Goal: Task Accomplishment & Management: Use online tool/utility

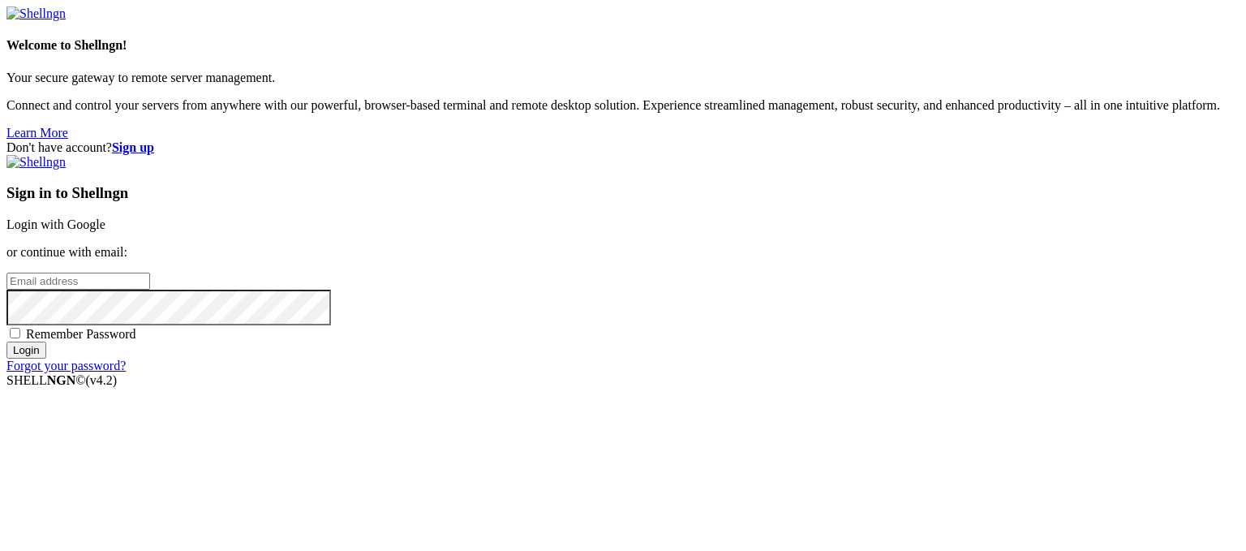
click at [105, 217] on link "Login with Google" at bounding box center [55, 224] width 99 height 14
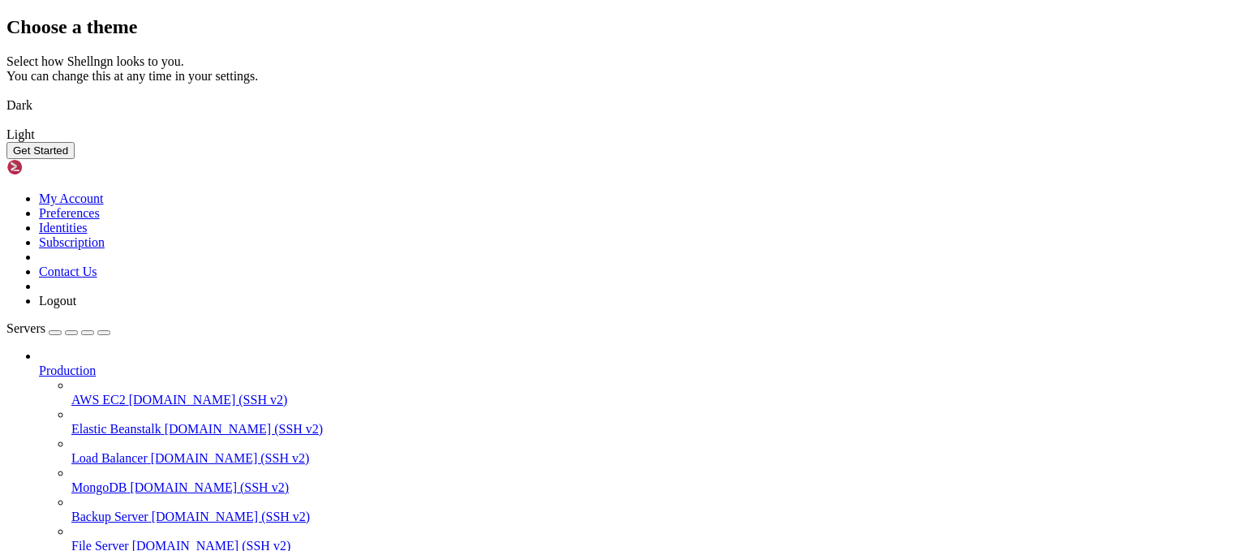
click at [75, 159] on button "Get Started" at bounding box center [40, 150] width 68 height 17
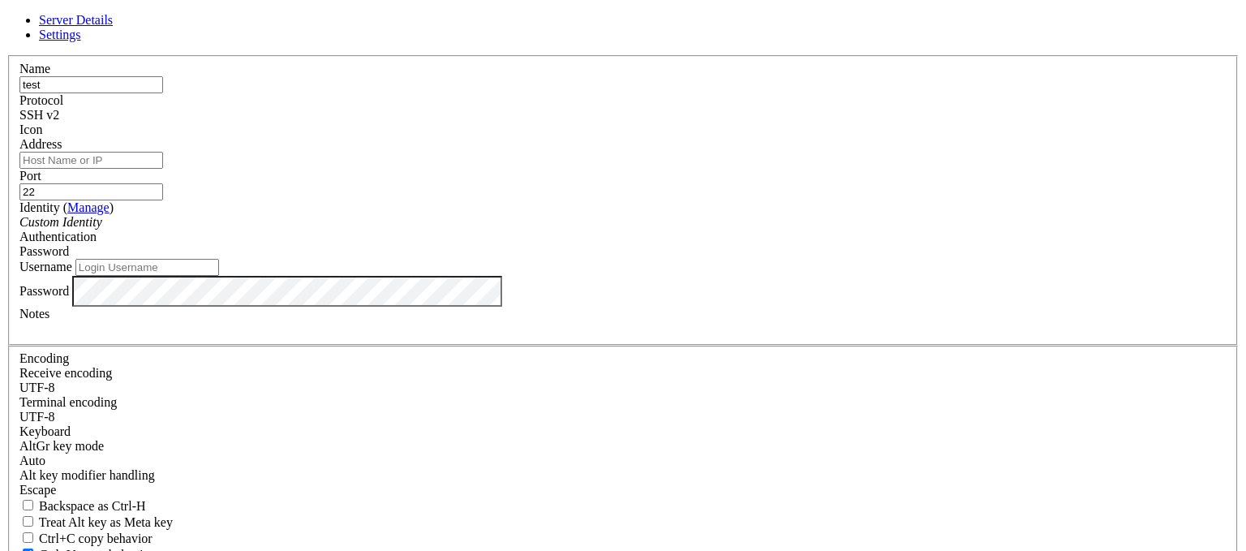
type input "test"
click at [163, 169] on input "Address" at bounding box center [91, 160] width 144 height 17
click at [163, 93] on input "test" at bounding box center [91, 84] width 144 height 17
click at [163, 169] on input "Address" at bounding box center [91, 160] width 144 height 17
paste input "[TECHNICAL_ID]"
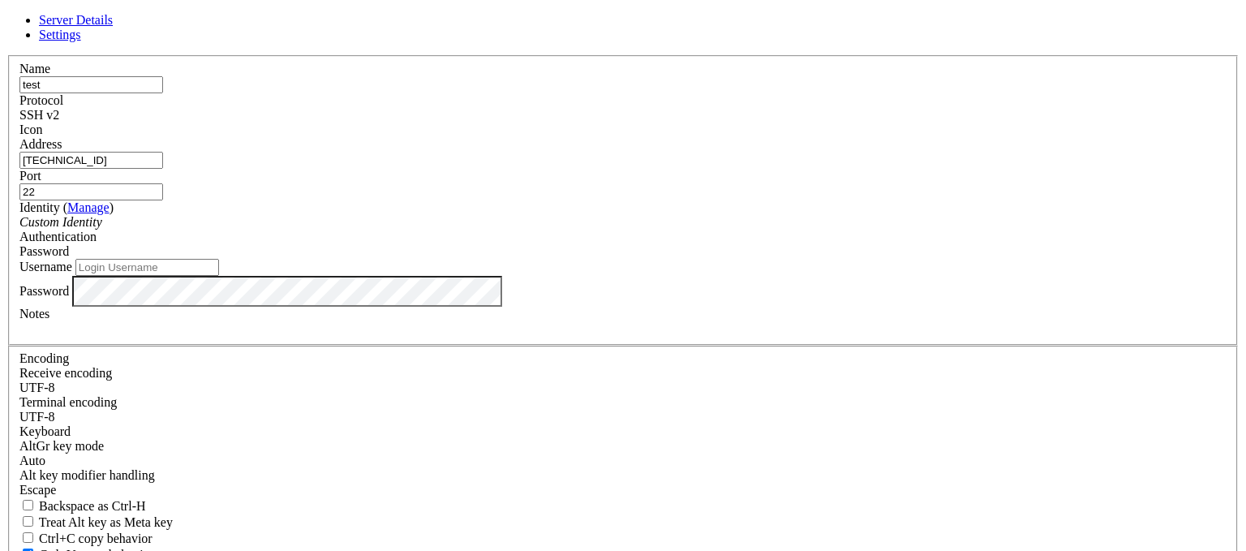
type input "[TECHNICAL_ID]"
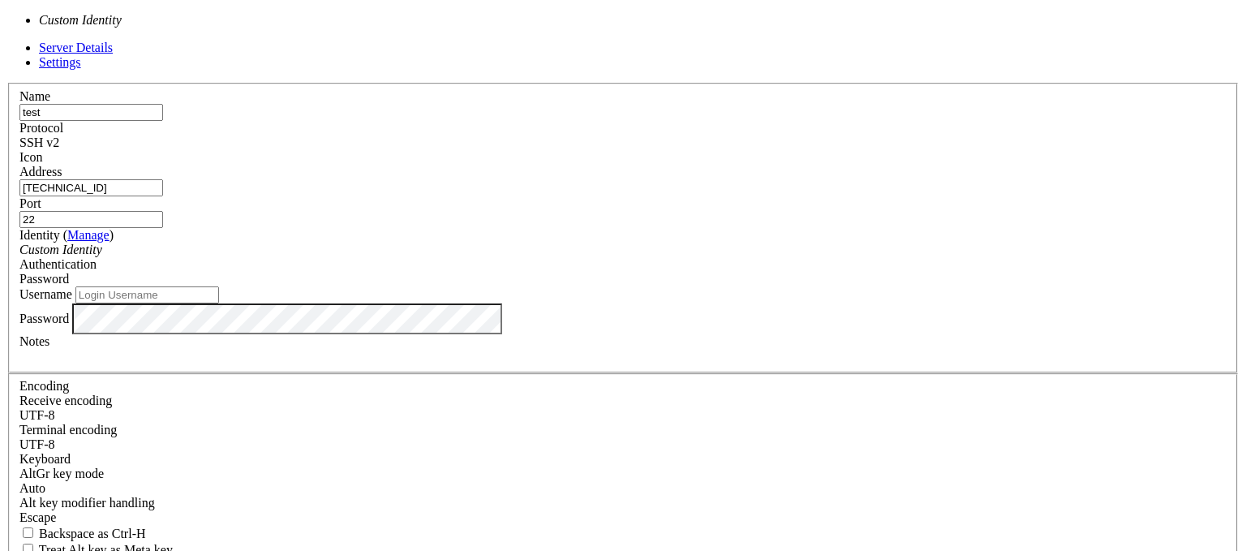
click at [517, 251] on div "Custom Identity" at bounding box center [622, 250] width 1207 height 15
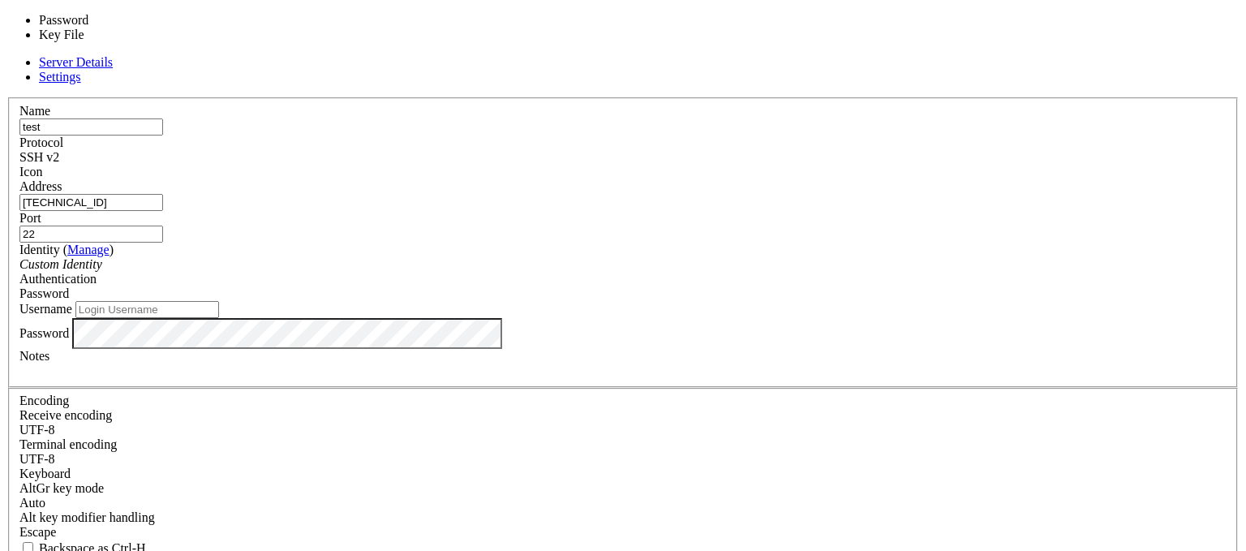
click at [69, 286] on span "Password" at bounding box center [43, 293] width 49 height 14
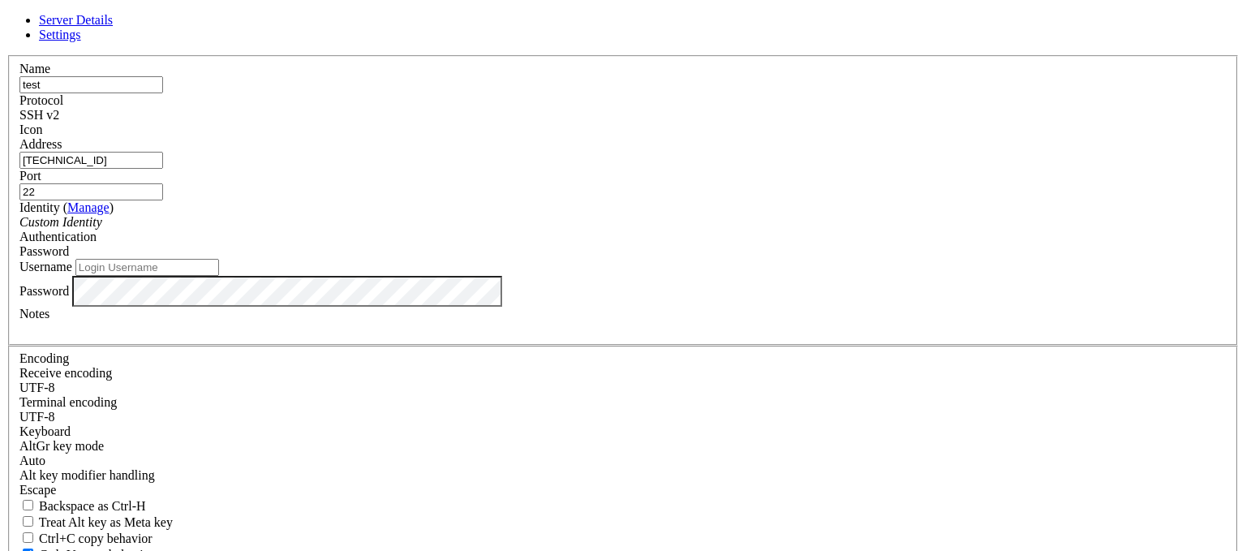
click at [219, 276] on input "Username" at bounding box center [147, 267] width 144 height 17
type input "f"
type input "root"
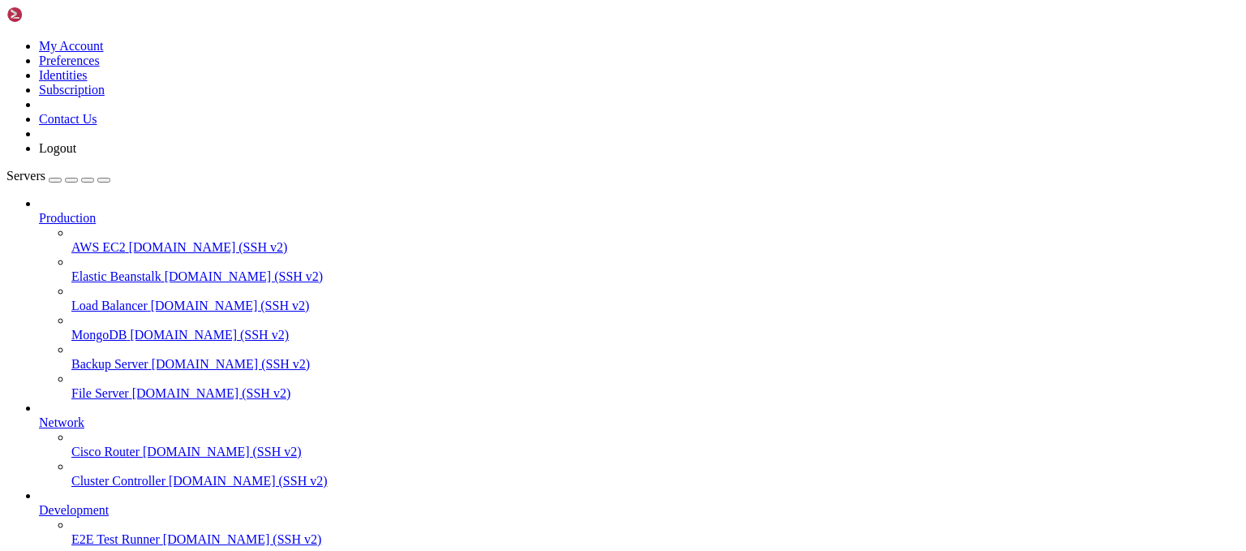
scroll to position [103, 0]
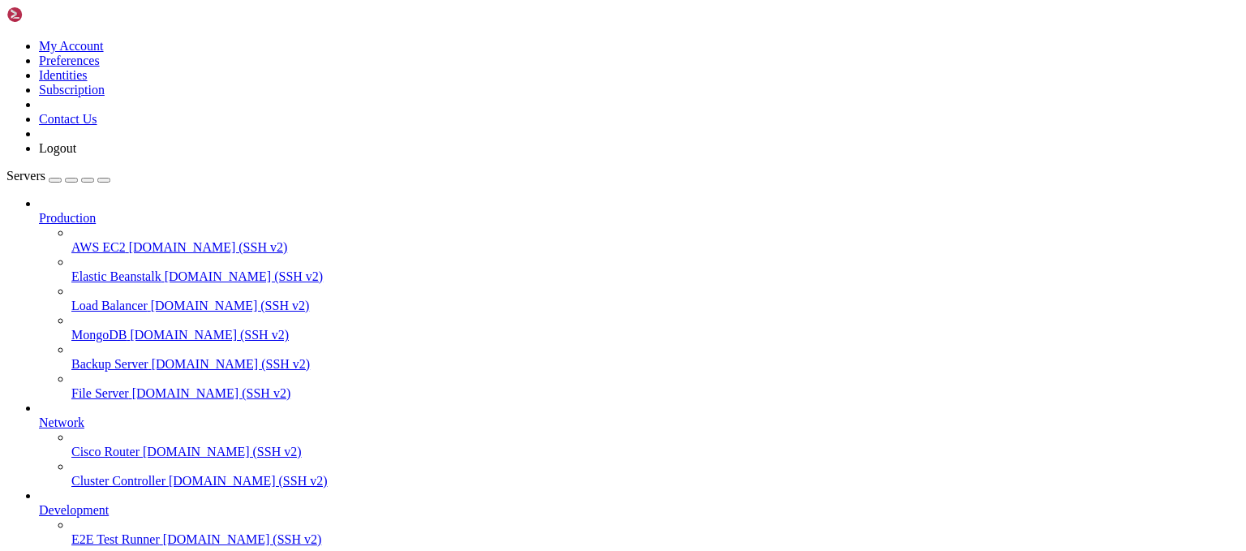
click at [151, 299] on span "[DOMAIN_NAME] (SSH v2)" at bounding box center [230, 306] width 159 height 14
